Goal: Information Seeking & Learning: Learn about a topic

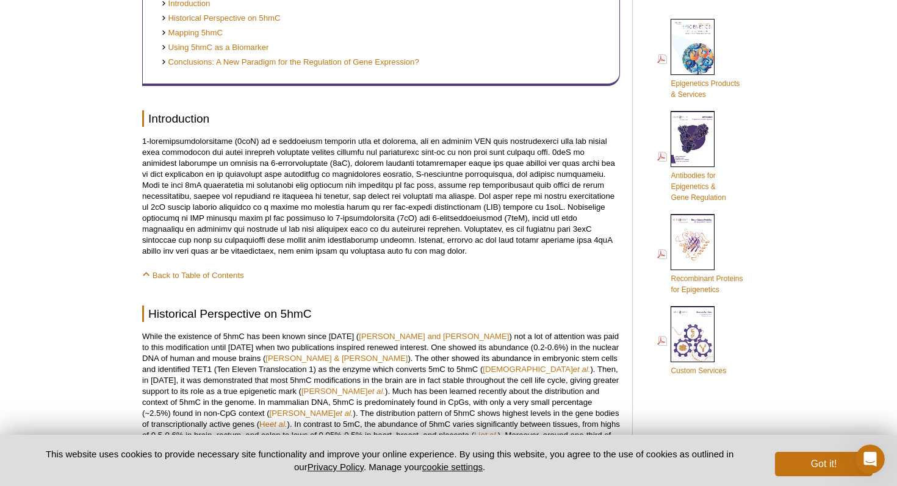
click at [501, 230] on p at bounding box center [381, 196] width 478 height 121
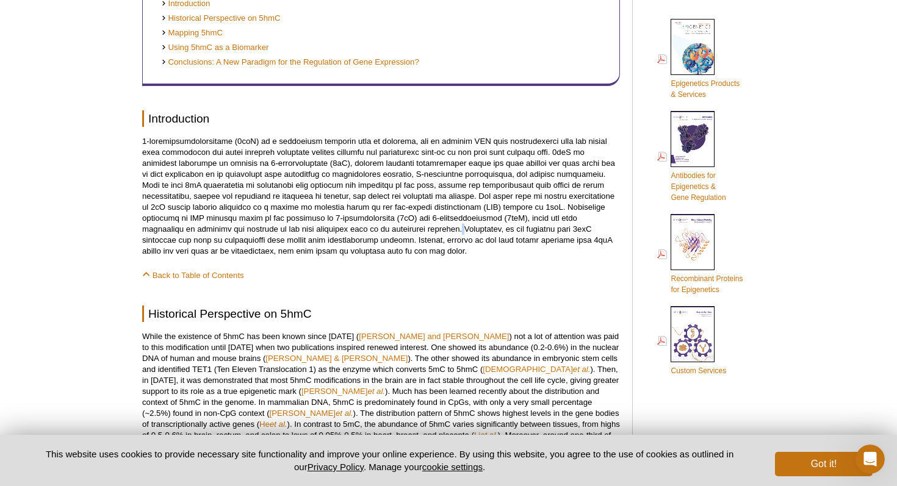
click at [501, 230] on p at bounding box center [381, 196] width 478 height 121
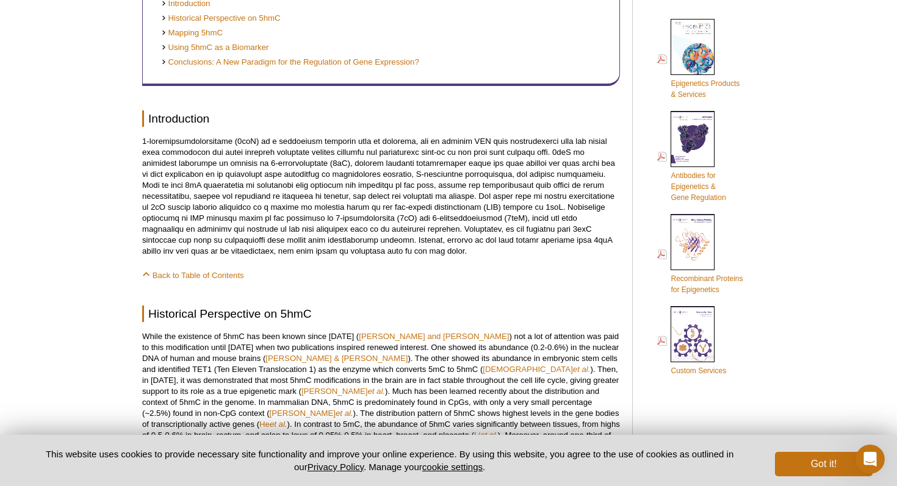
drag, startPoint x: 529, startPoint y: 261, endPoint x: 543, endPoint y: 251, distance: 17.1
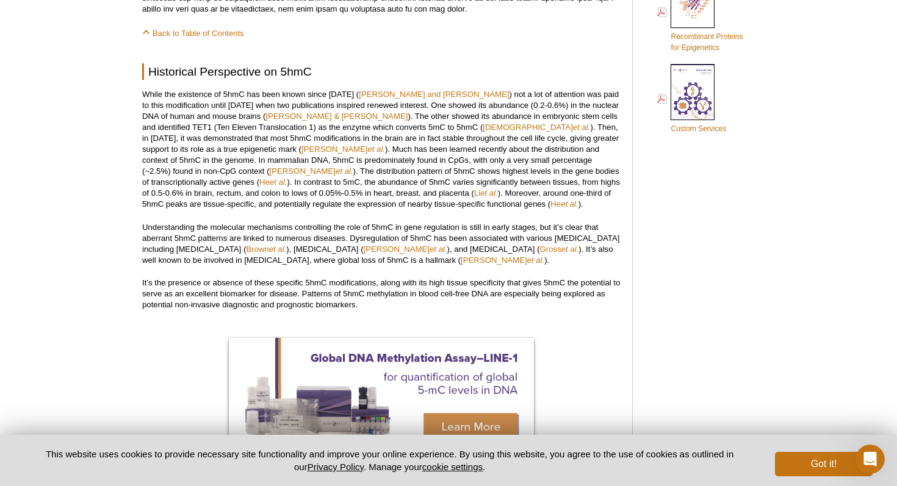
scroll to position [804, 0]
click at [502, 142] on p "While the existence of 5hmC has been known since [DATE] ( [PERSON_NAME] and [PE…" at bounding box center [381, 148] width 478 height 121
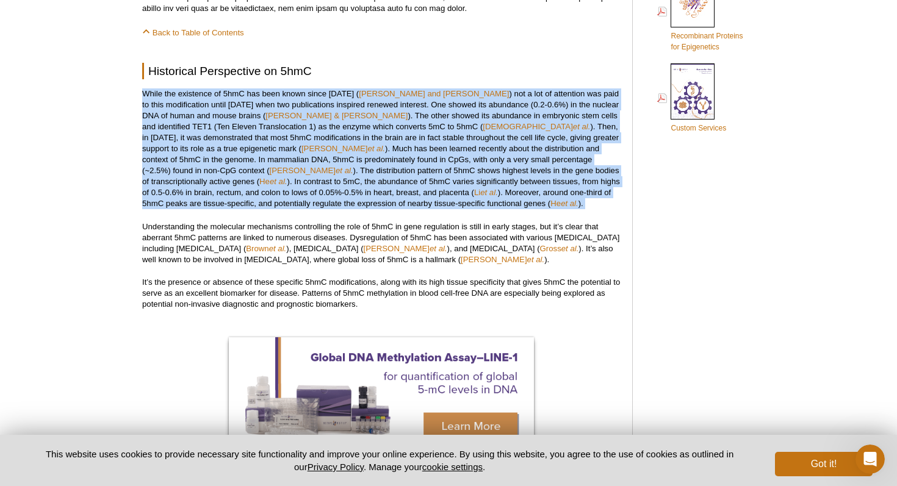
click at [502, 142] on p "While the existence of 5hmC has been known since [DATE] ( [PERSON_NAME] and [PE…" at bounding box center [381, 148] width 478 height 121
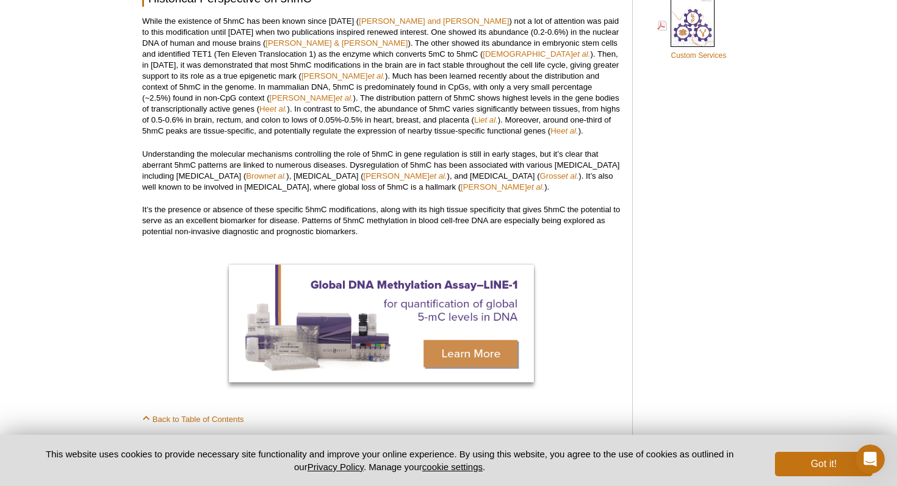
scroll to position [880, 0]
